Goal: Check status: Check status

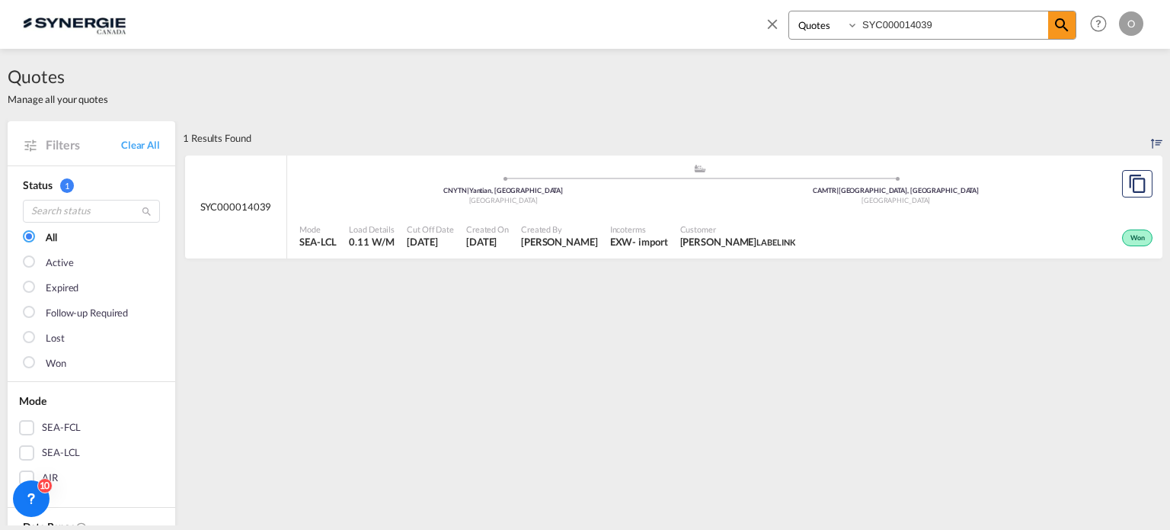
select select "Quotes"
drag, startPoint x: 951, startPoint y: 21, endPoint x: 762, endPoint y: 21, distance: 189.0
click at [762, 21] on div "Bookings Quotes Enquiries SYC000014039 Help Resources Product Release O My Prof…" at bounding box center [951, 23] width 392 height 47
paste input "932"
click at [759, 243] on span "AD WATERS" at bounding box center [782, 242] width 46 height 10
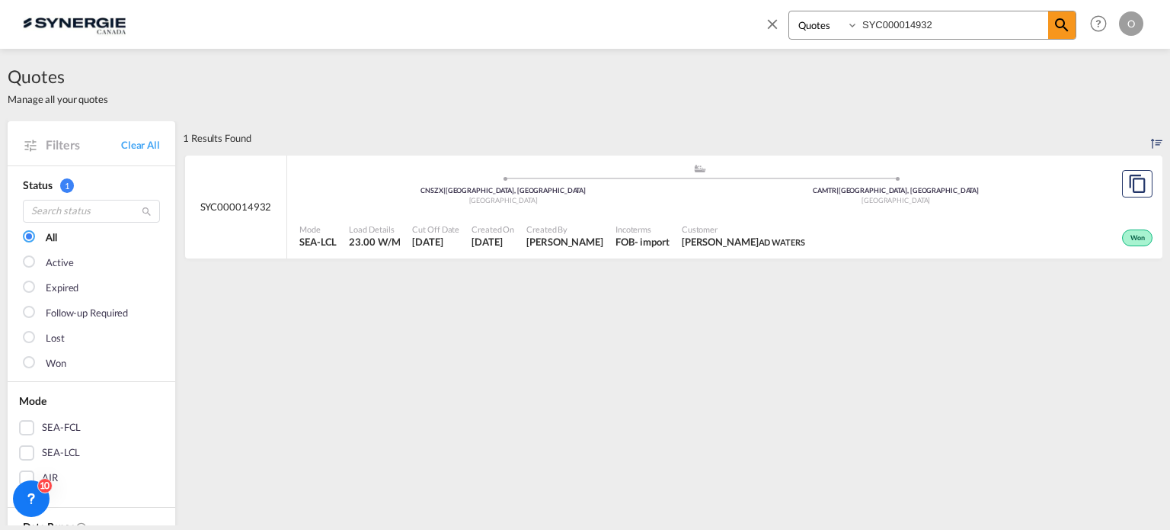
drag, startPoint x: 951, startPoint y: 21, endPoint x: 703, endPoint y: 21, distance: 248.4
click at [703, 21] on div "Bookings Quotes Enquiries SYC000014932 Help Resources Product Release O My Prof…" at bounding box center [585, 23] width 1125 height 47
paste input "039"
type input "SYC000014039"
click at [594, 231] on span "Created By" at bounding box center [559, 228] width 77 height 11
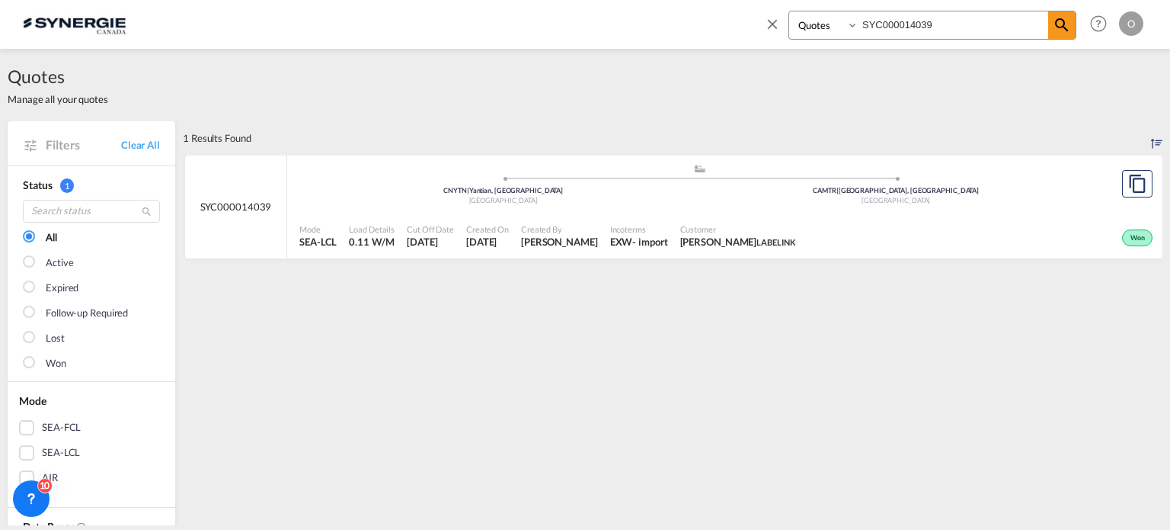
click at [539, 219] on div "Created By Adriana Groposila" at bounding box center [559, 236] width 89 height 38
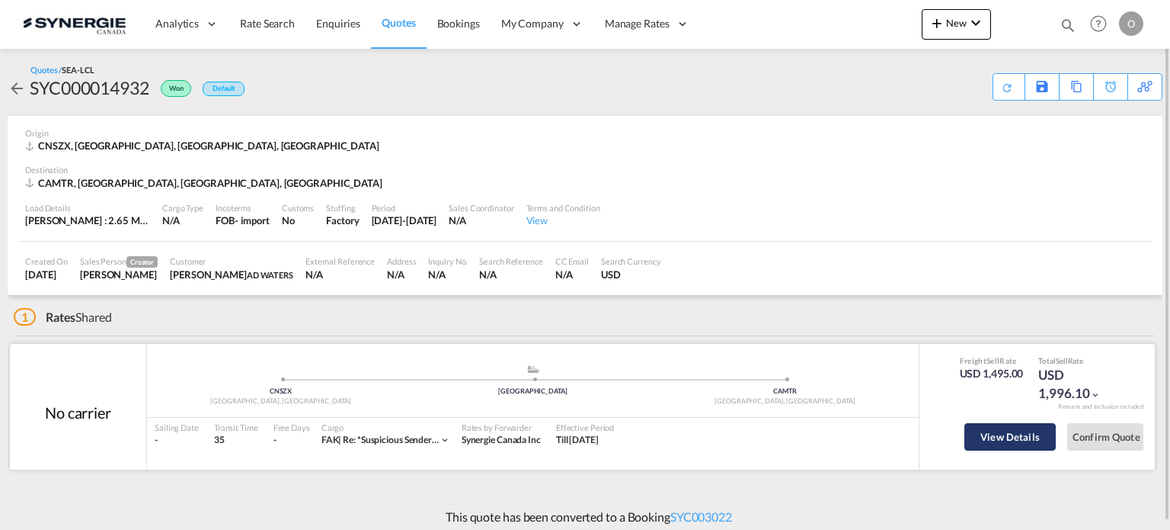
click at [1012, 439] on button "View Details" at bounding box center [1010, 436] width 91 height 27
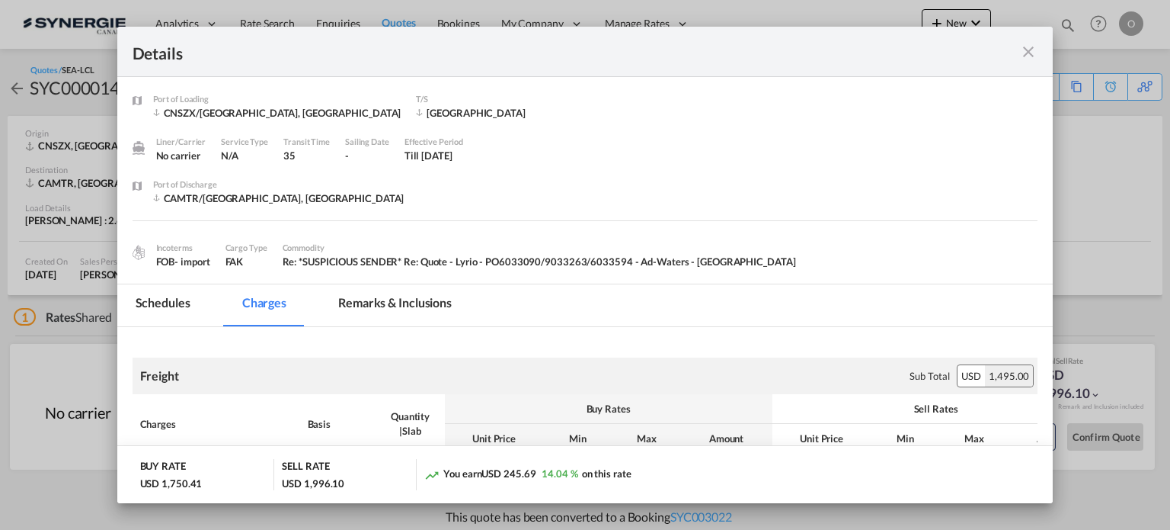
scroll to position [152, 0]
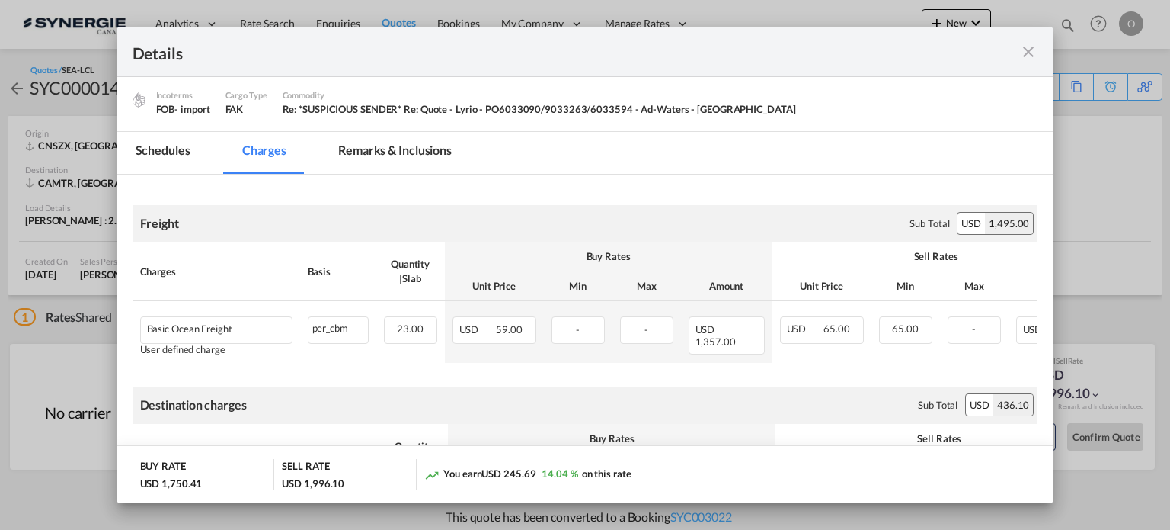
click at [426, 146] on md-tab-item "Remarks & Inclusions" at bounding box center [395, 153] width 150 height 42
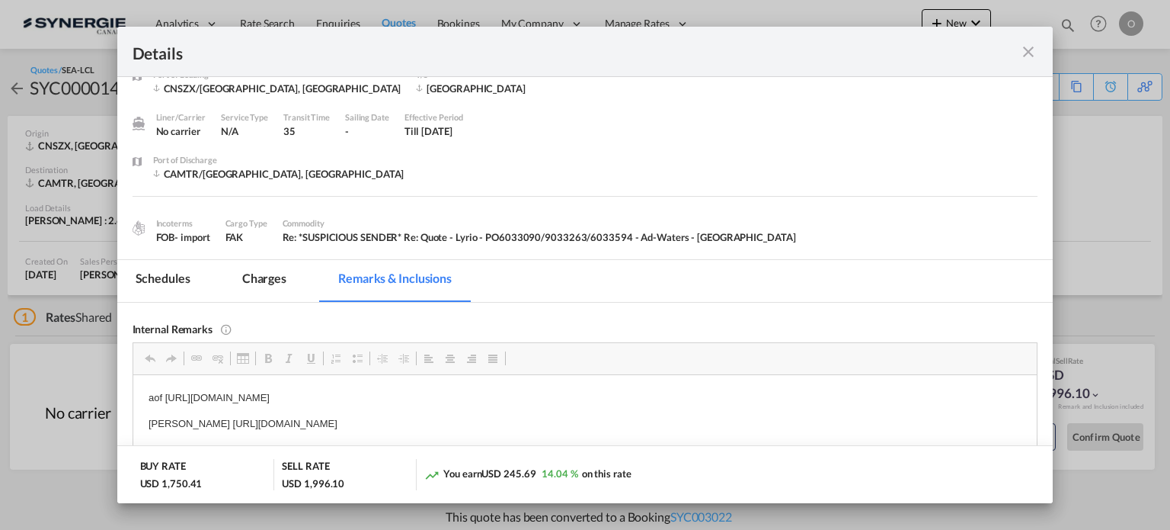
scroll to position [0, 0]
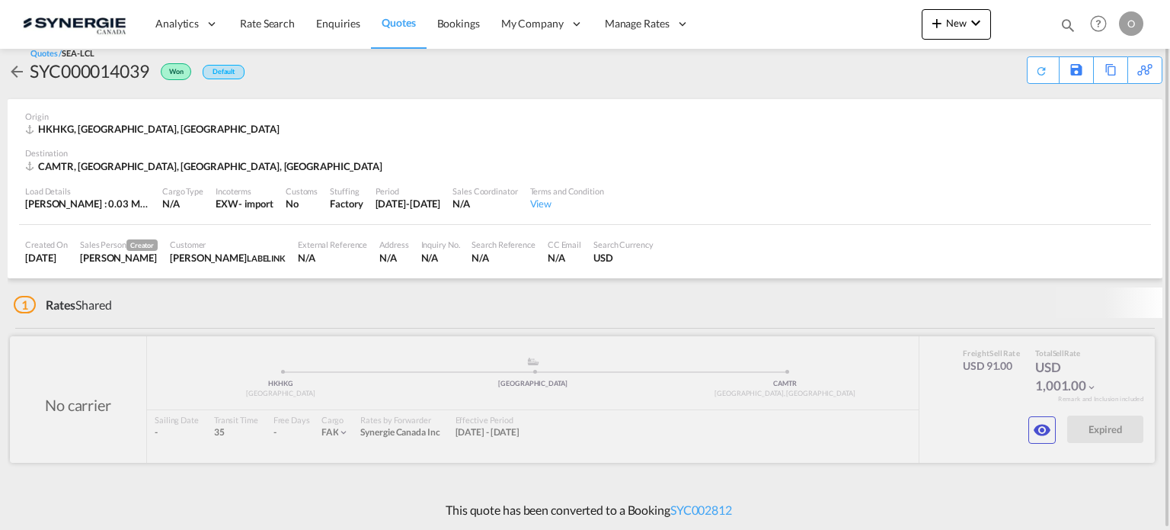
scroll to position [8, 0]
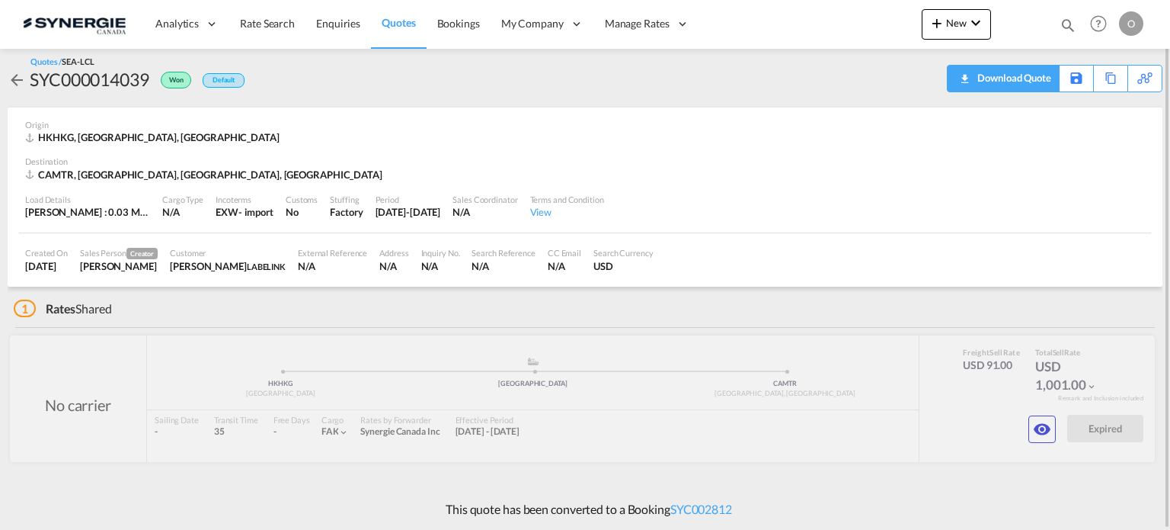
click at [1020, 81] on div "Download Quote" at bounding box center [1013, 78] width 78 height 24
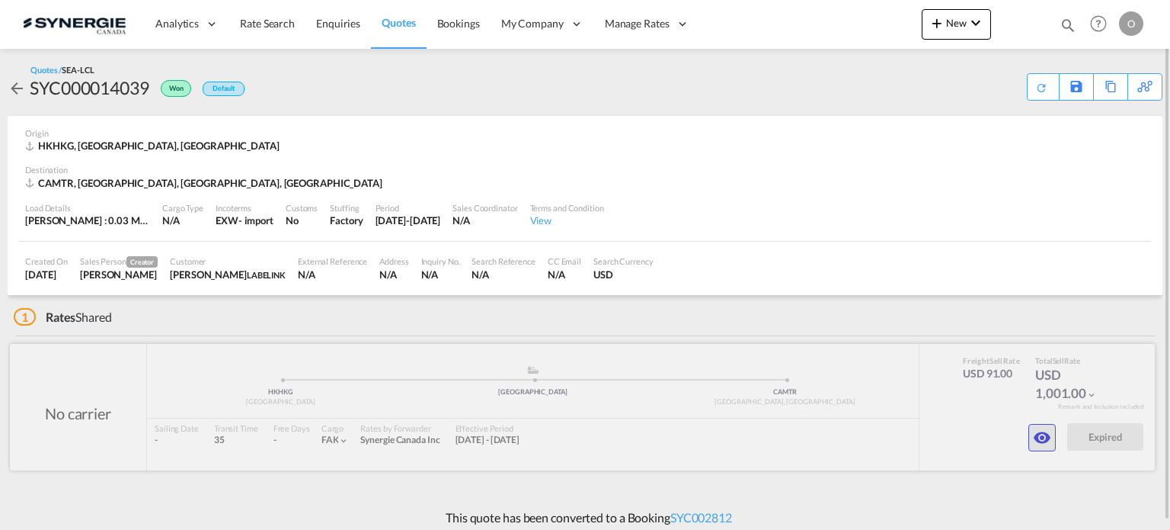
click at [1037, 438] on md-icon "icon-eye" at bounding box center [1042, 437] width 18 height 18
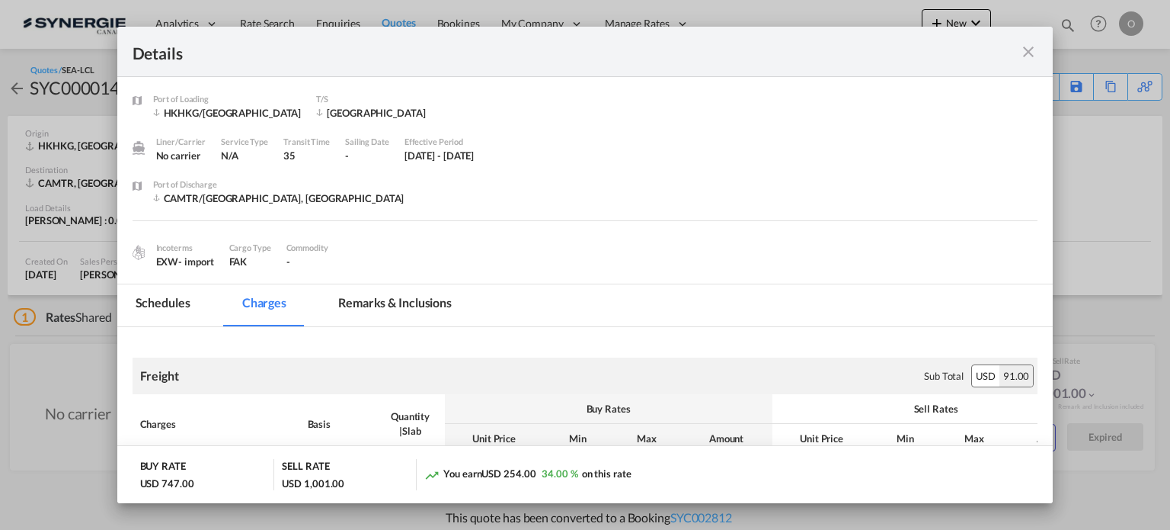
click at [421, 297] on md-tab-item "Remarks & Inclusions" at bounding box center [395, 305] width 150 height 42
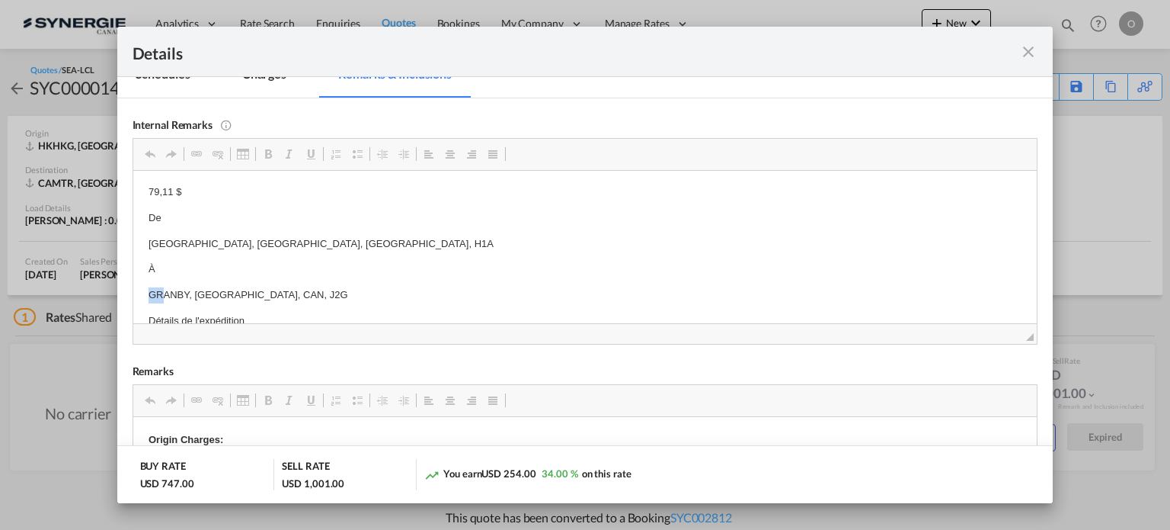
scroll to position [259, 0]
copy p "GRANBY, QC, CAN, J2G"
drag, startPoint x: 140, startPoint y: 291, endPoint x: 257, endPoint y: 293, distance: 116.6
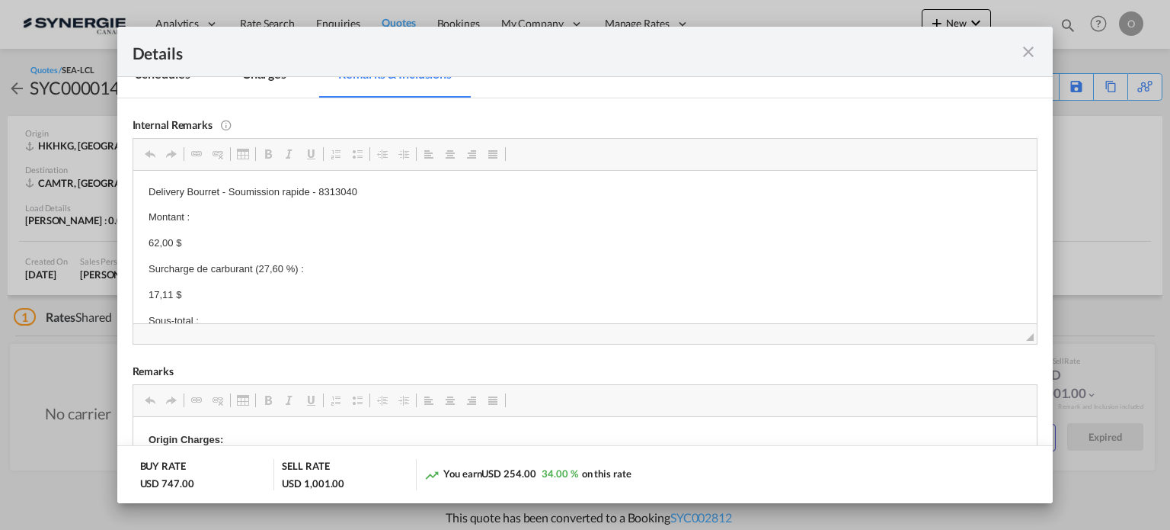
scroll to position [30, 0]
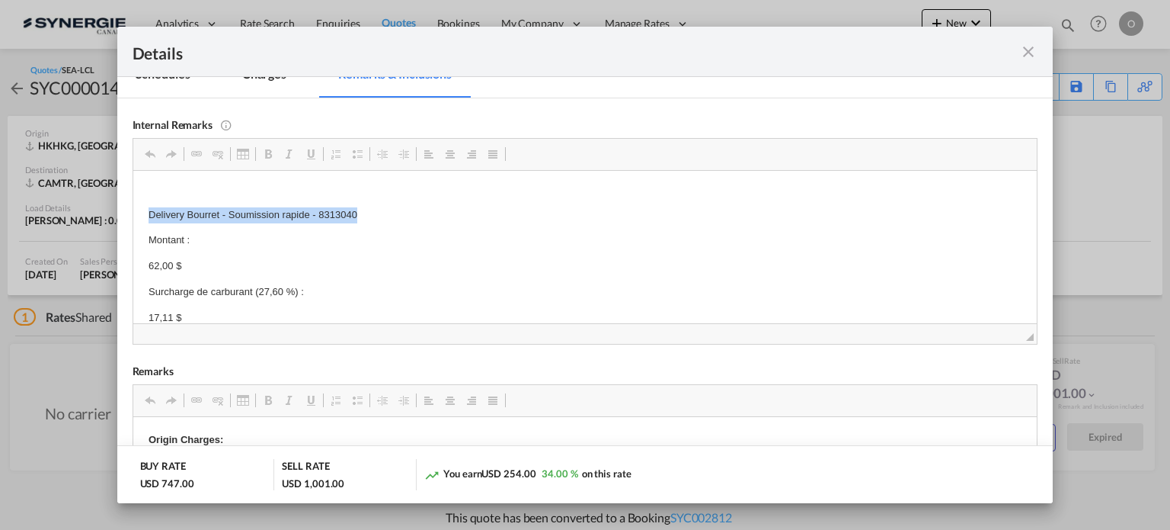
copy p "Delivery Bourret - Soumission rapide - 8313040"
drag, startPoint x: 354, startPoint y: 216, endPoint x: 142, endPoint y: 219, distance: 211.8
click at [142, 219] on html "Back-up EVEROK - https://app.frontapp.com/open/cnv_q5ohrtb?key=uMJOegvB5EriMQXL…" at bounding box center [585, 535] width 904 height 793
